Goal: Task Accomplishment & Management: Manage account settings

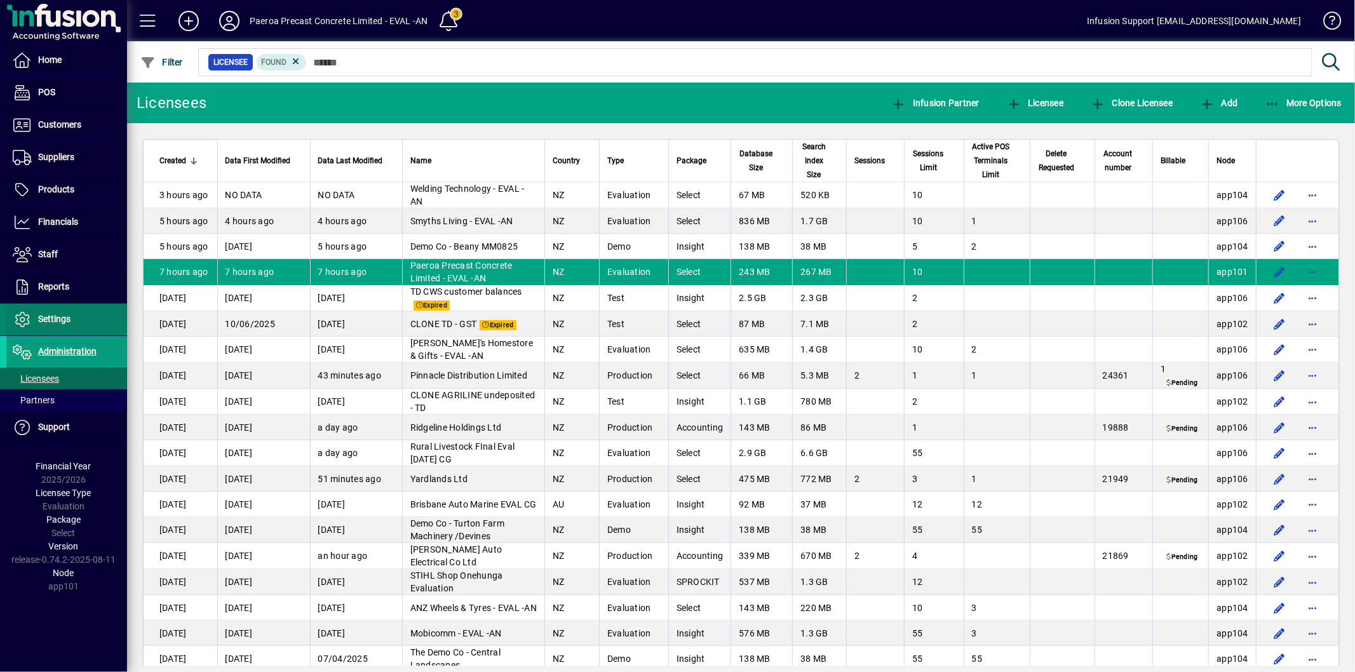
click at [57, 320] on span "Settings" at bounding box center [54, 319] width 32 height 10
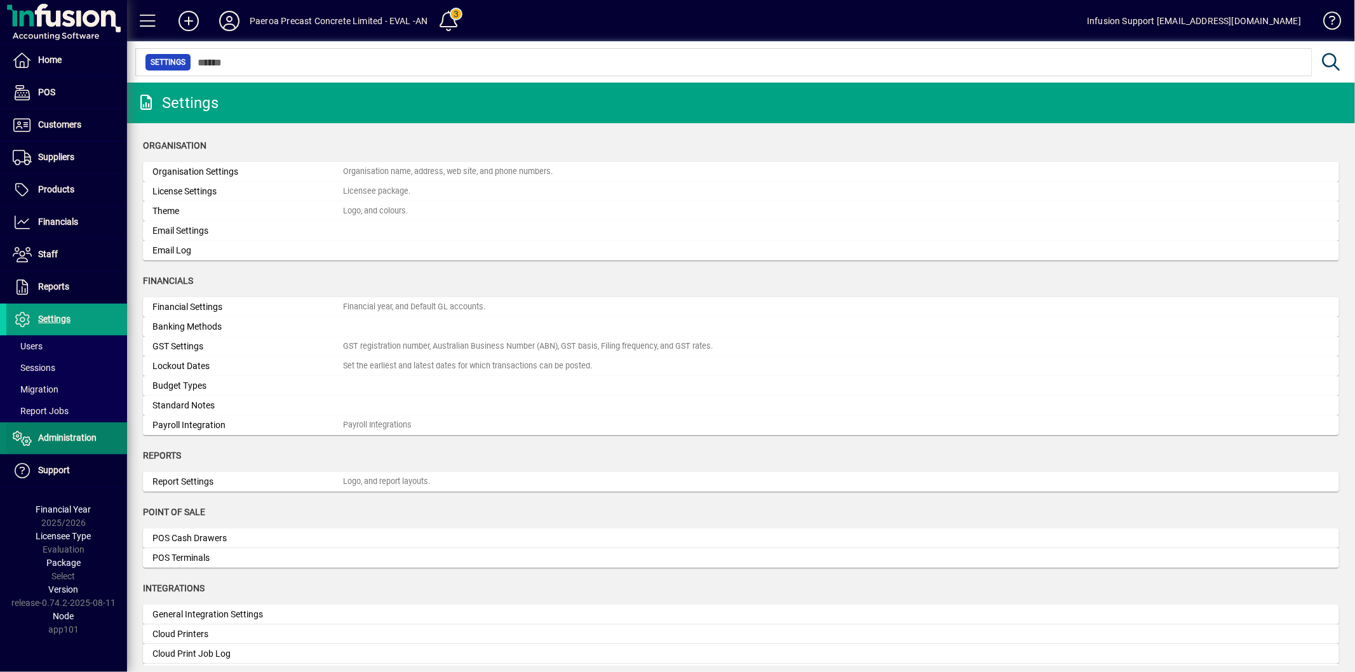
click at [65, 434] on span "Administration" at bounding box center [67, 438] width 58 height 10
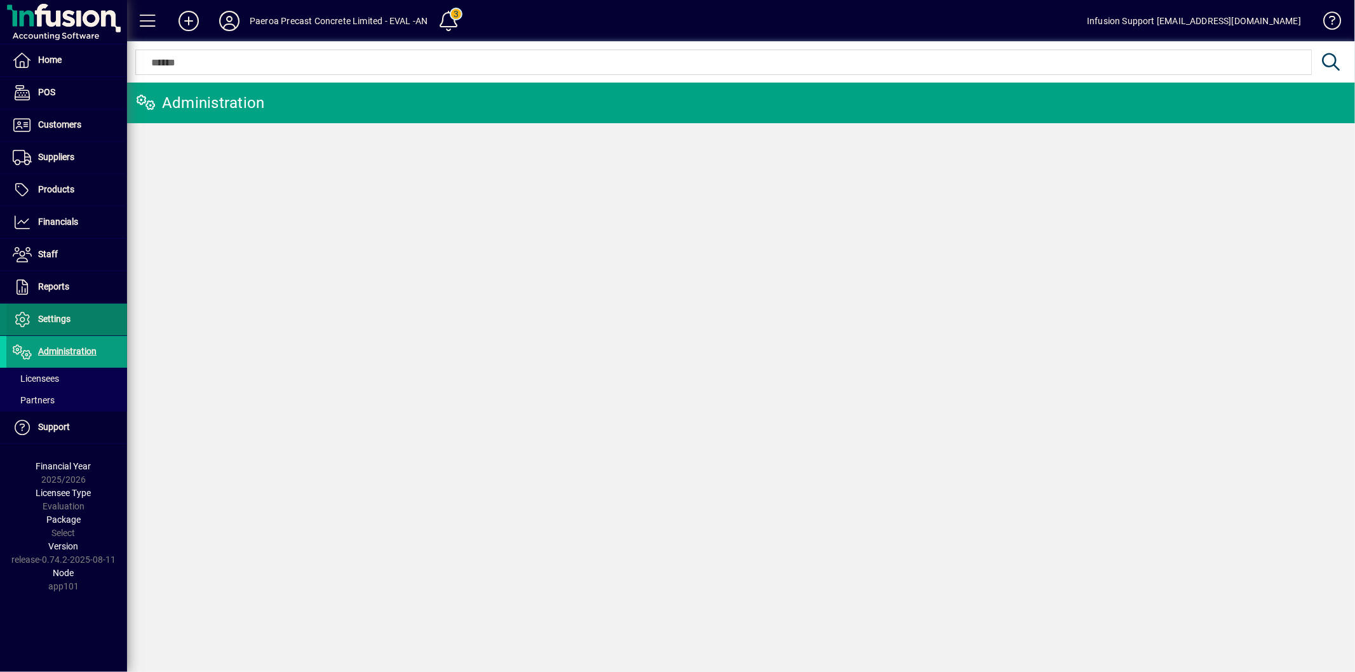
click at [67, 318] on span "Settings" at bounding box center [54, 319] width 32 height 10
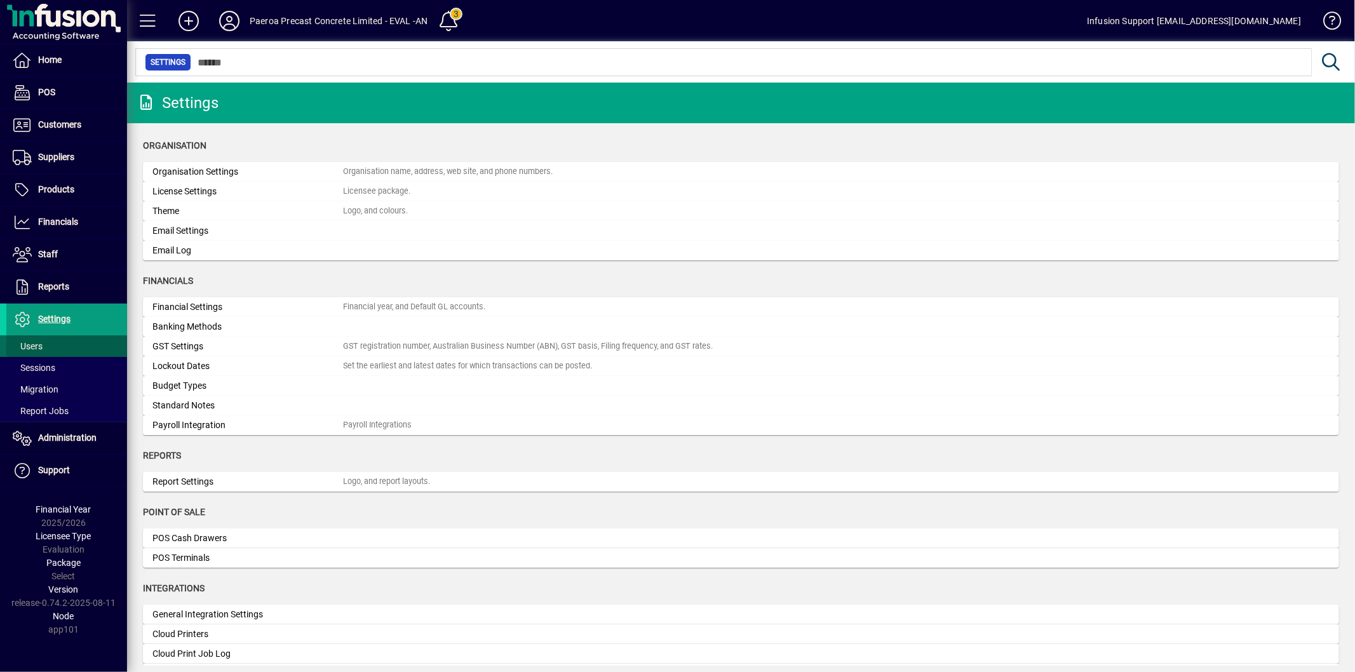
click at [41, 344] on span "Users" at bounding box center [28, 346] width 30 height 10
